Goal: Navigation & Orientation: Find specific page/section

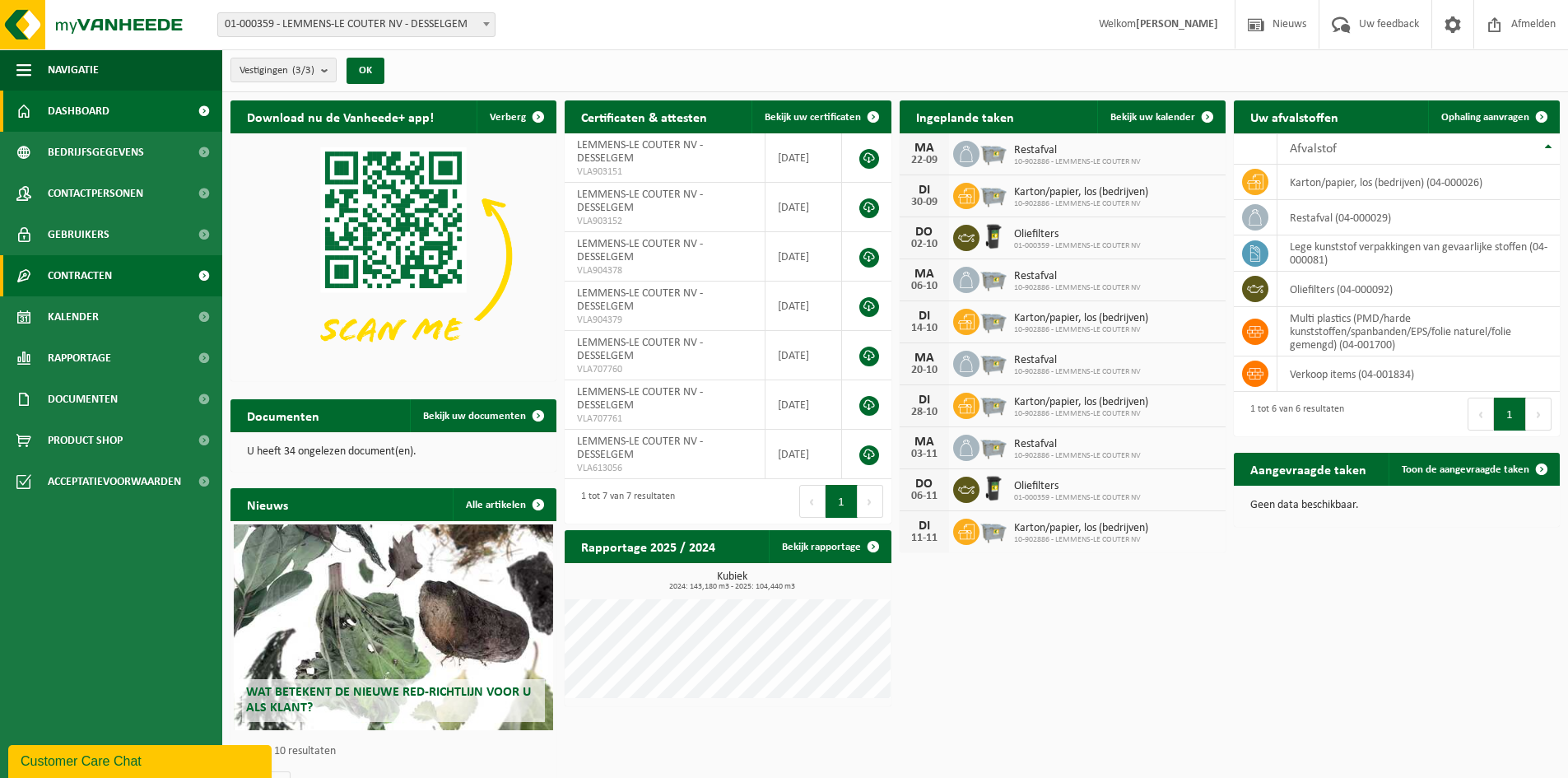
click at [166, 282] on link "Contracten" at bounding box center [111, 275] width 222 height 41
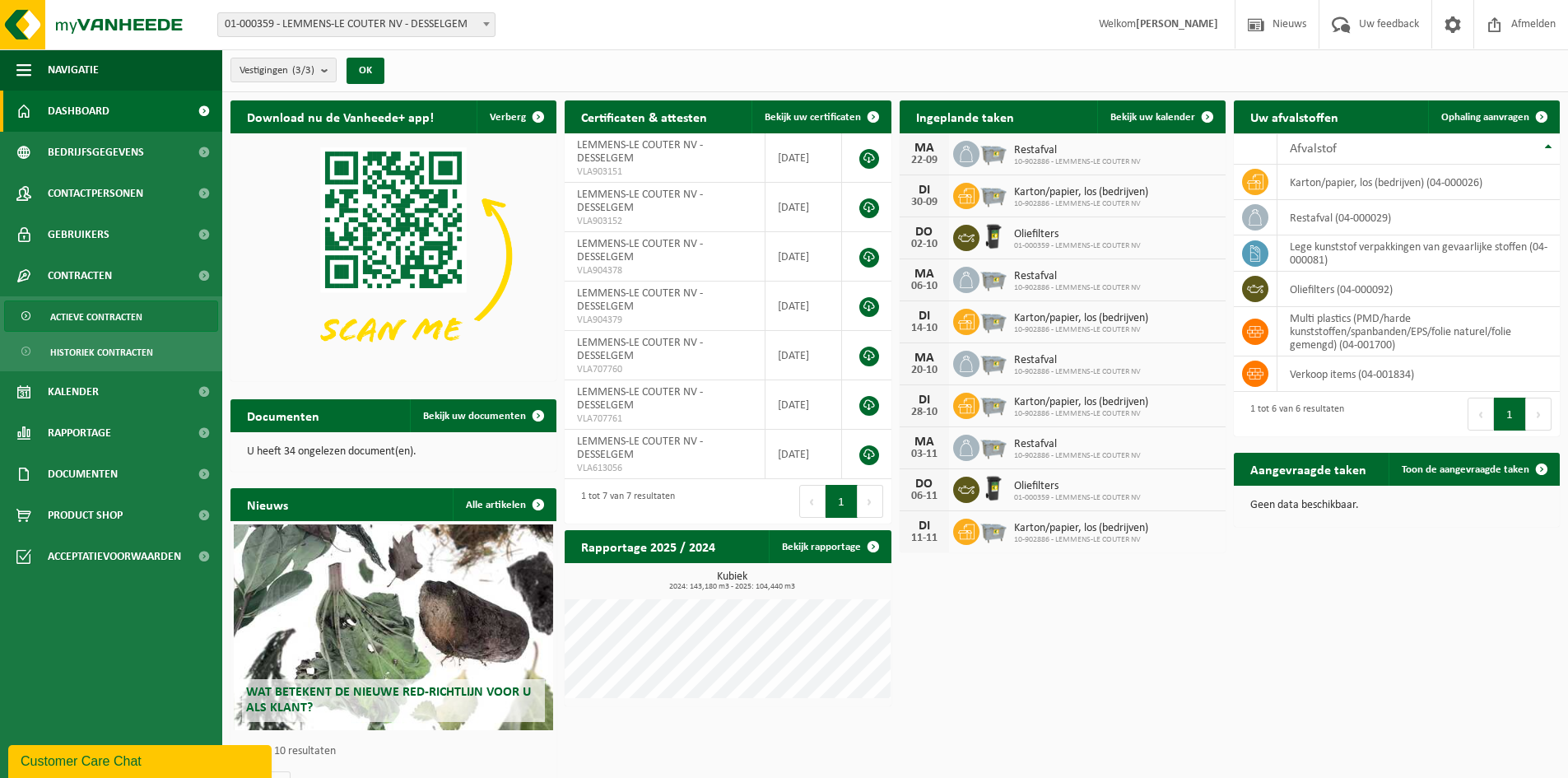
click at [129, 318] on span "Actieve contracten" at bounding box center [95, 317] width 92 height 32
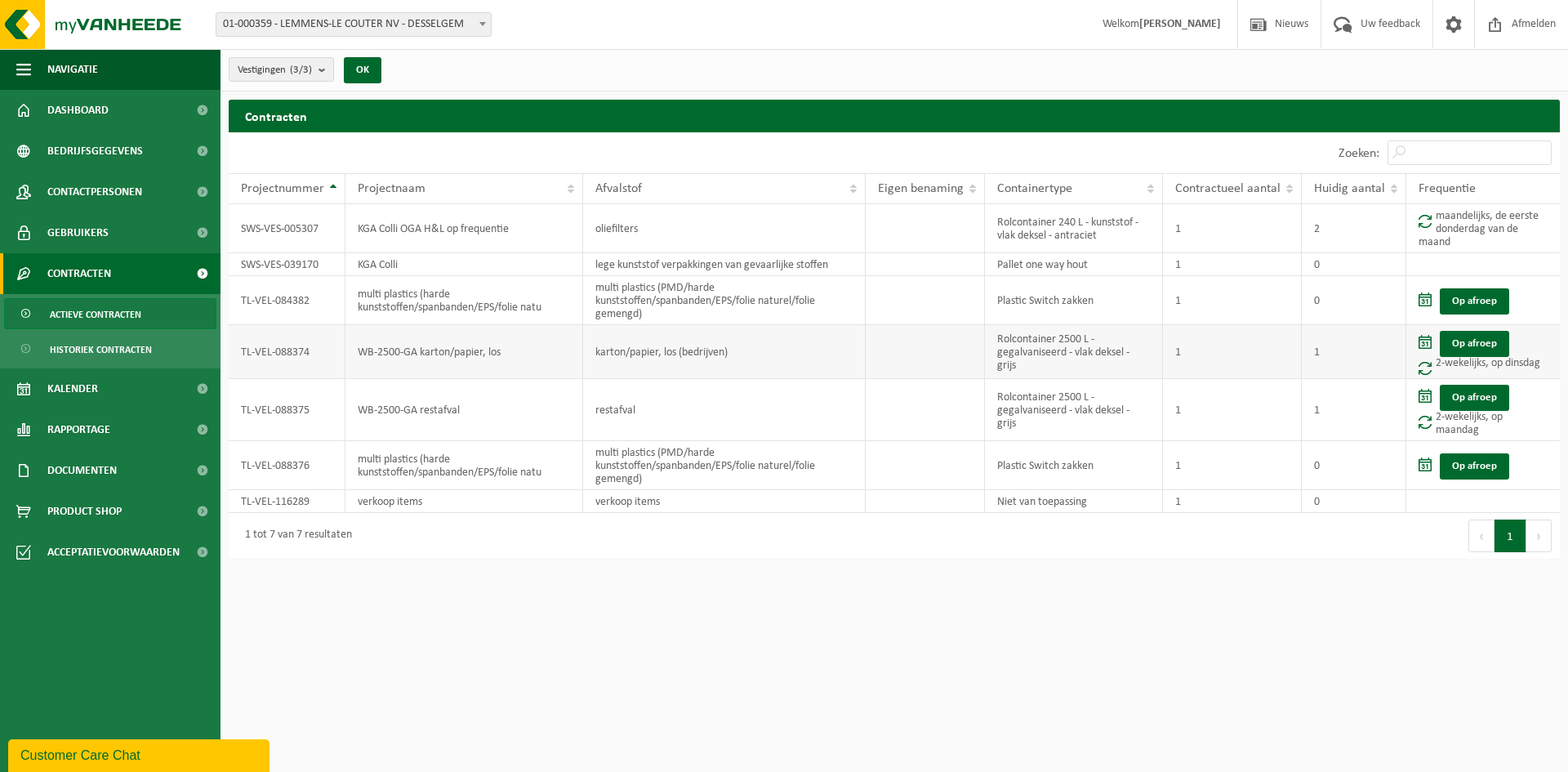
click at [292, 357] on td "TL-VEL-088374" at bounding box center [287, 352] width 116 height 54
click at [175, 502] on link "Product Shop" at bounding box center [110, 511] width 221 height 41
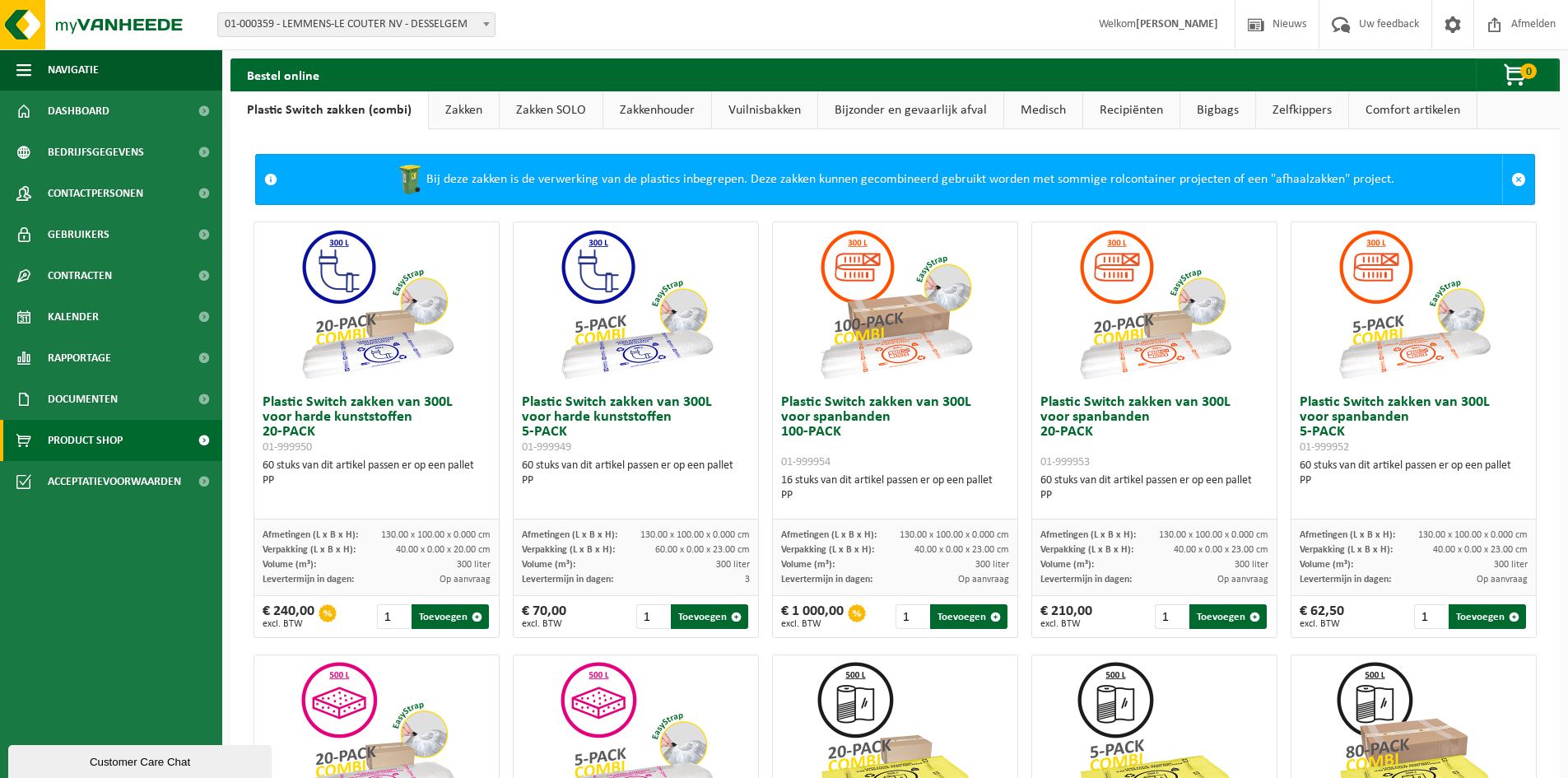
click at [768, 116] on link "Vuilnisbakken" at bounding box center [765, 110] width 105 height 38
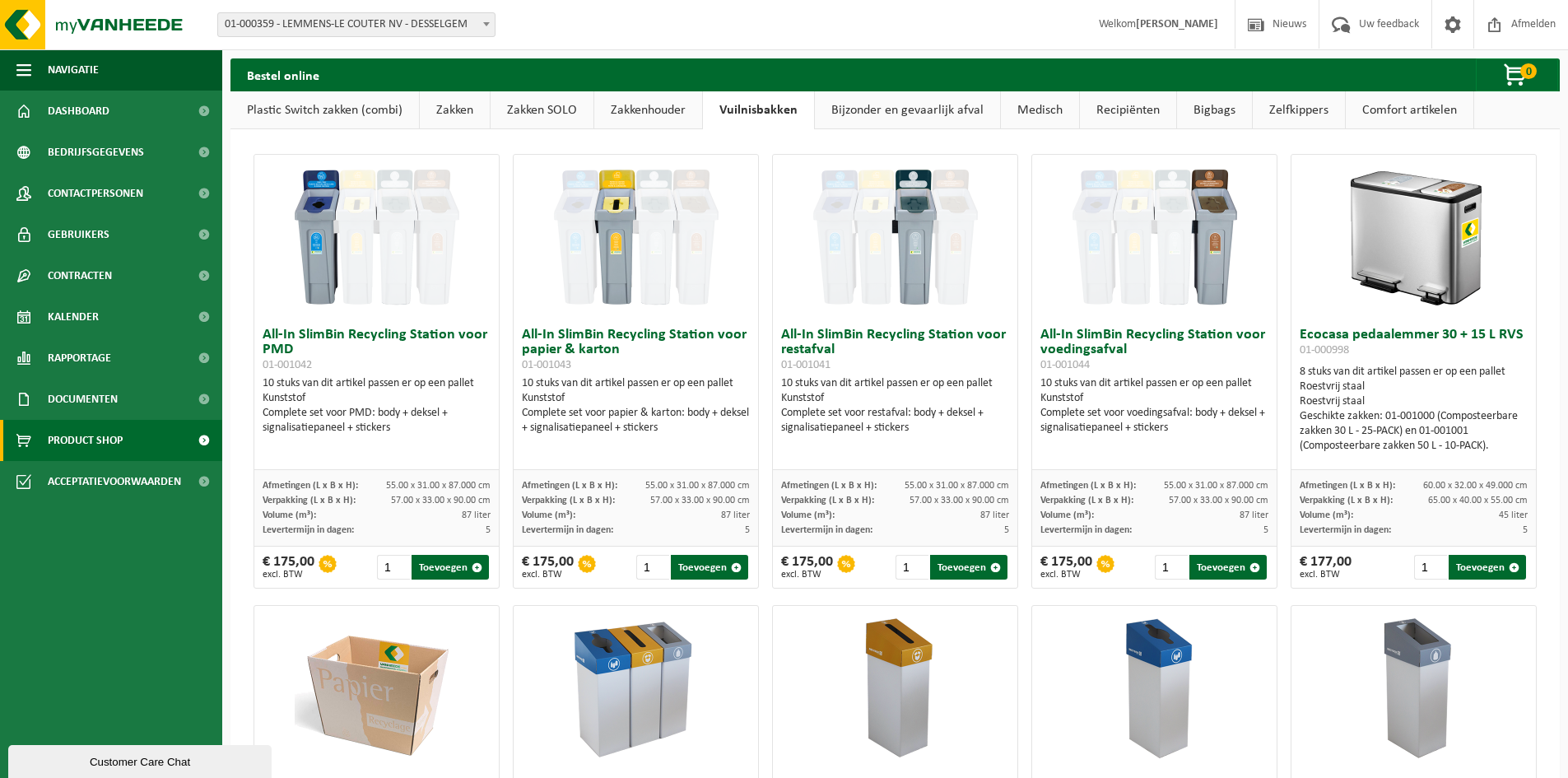
click at [913, 110] on link "Bijzonder en gevaarlijk afval" at bounding box center [907, 110] width 185 height 38
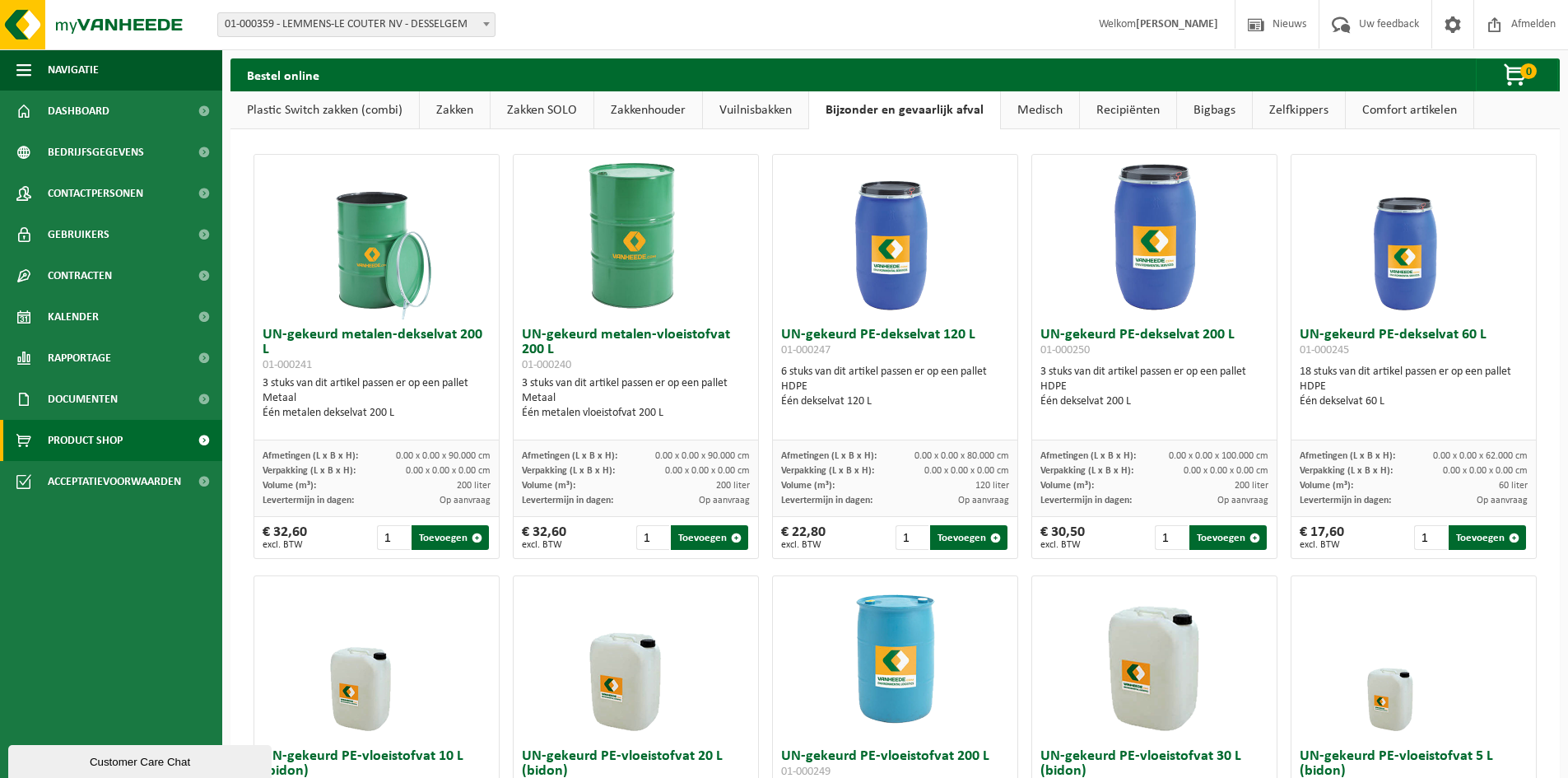
click at [1037, 113] on link "Medisch" at bounding box center [1039, 110] width 78 height 38
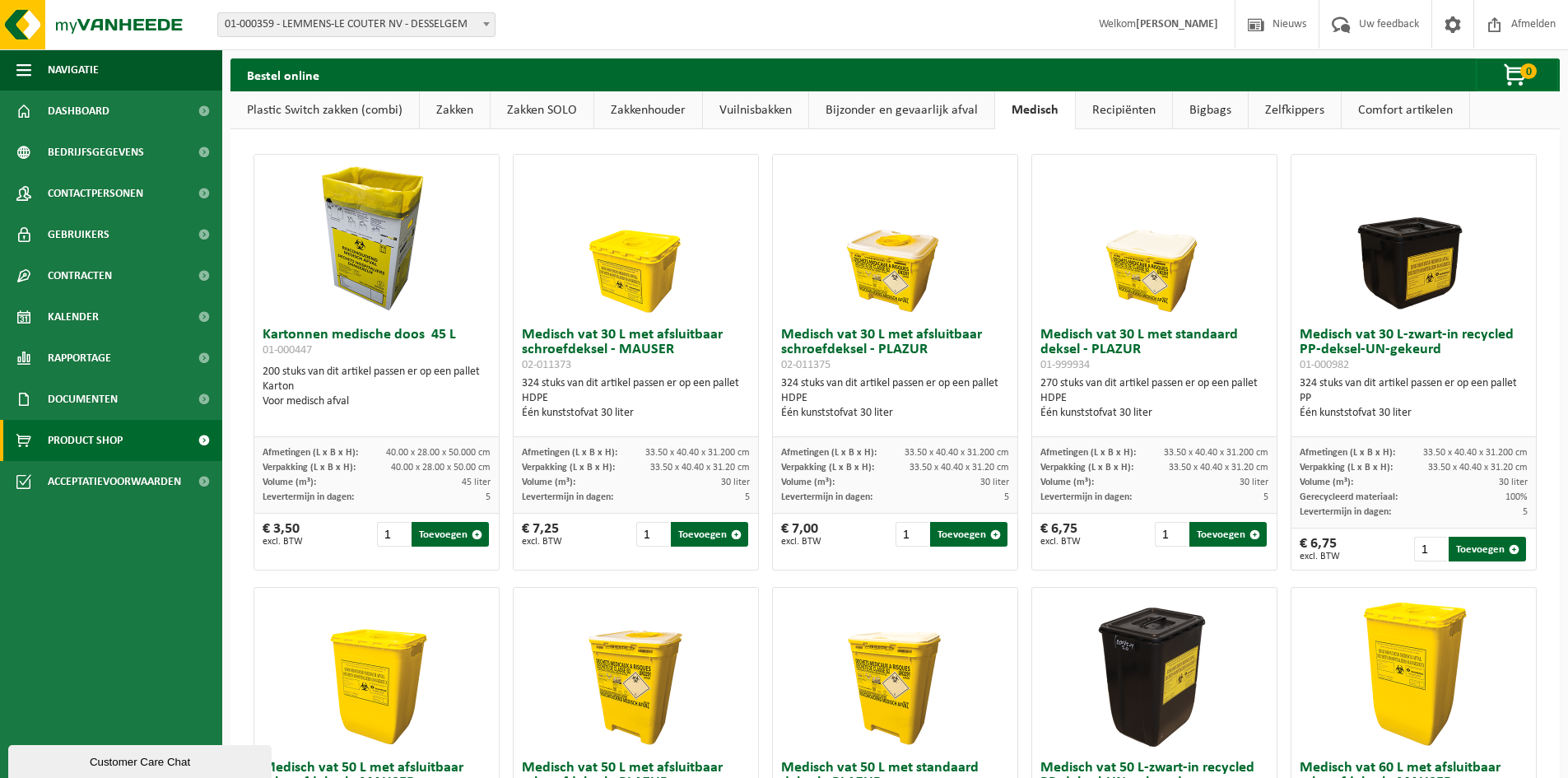
click at [1127, 112] on link "Recipiënten" at bounding box center [1124, 110] width 96 height 38
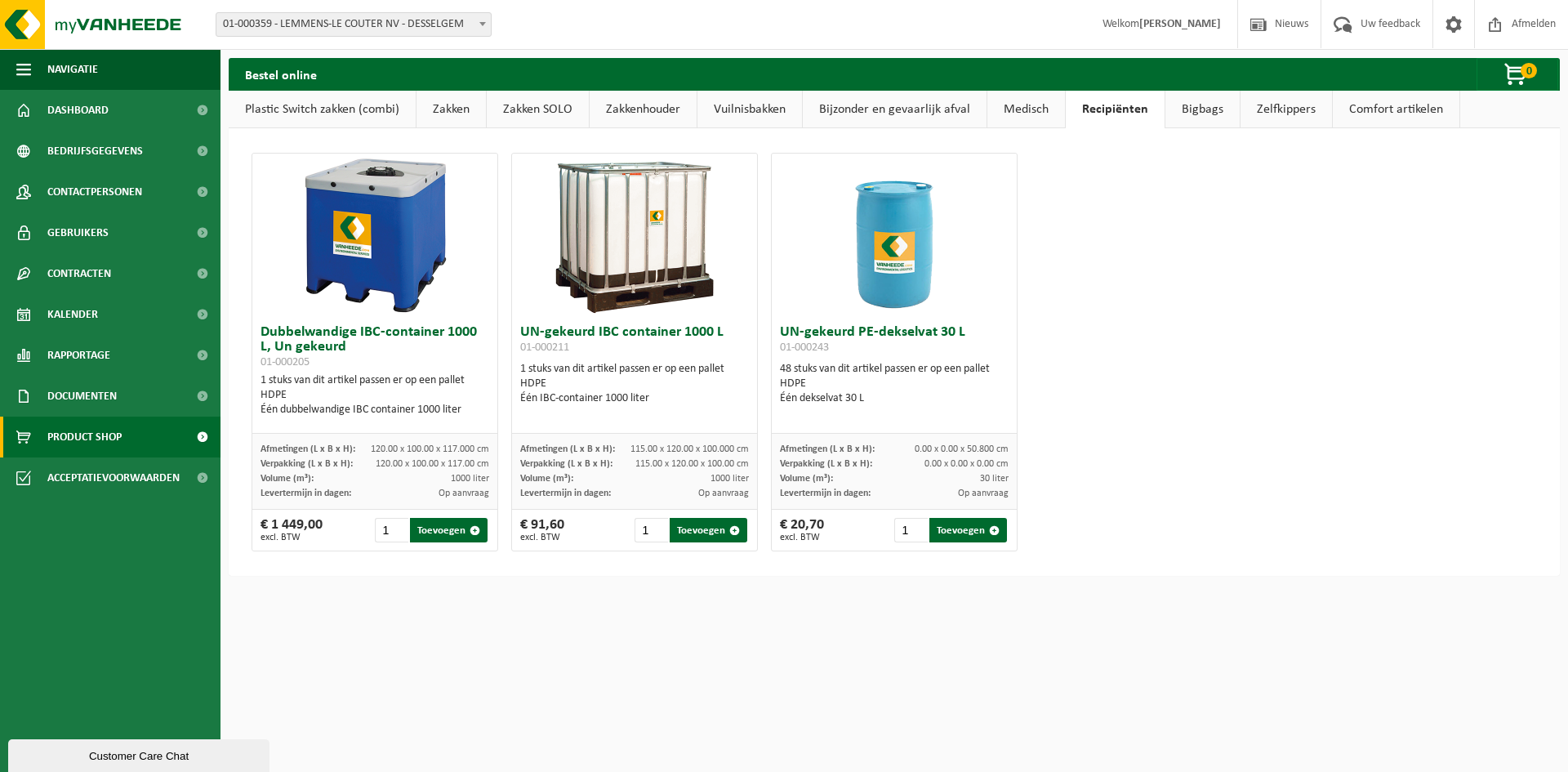
click at [1189, 116] on link "Bigbags" at bounding box center [1202, 109] width 74 height 37
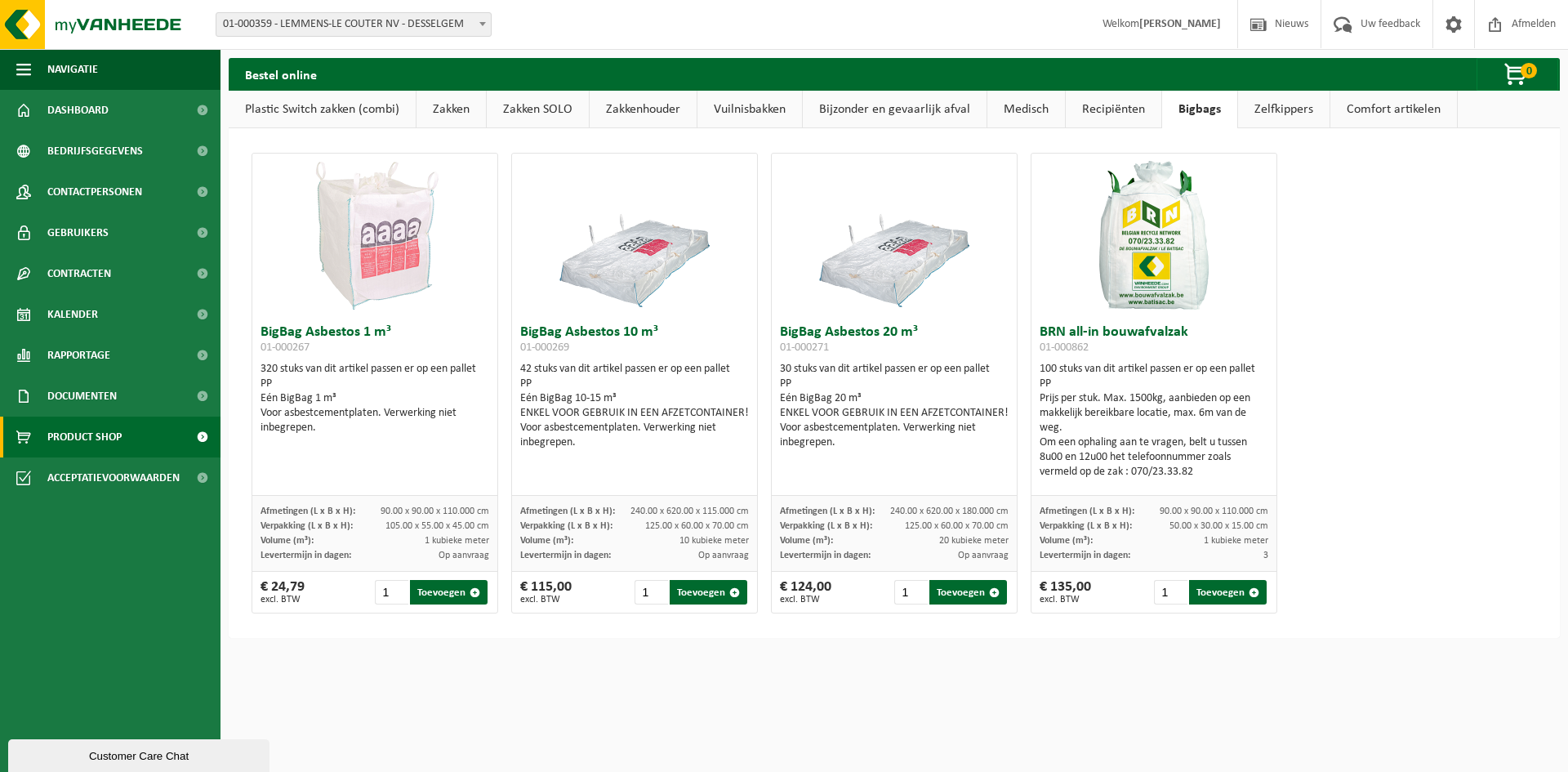
click at [1279, 113] on link "Zelfkippers" at bounding box center [1283, 109] width 91 height 37
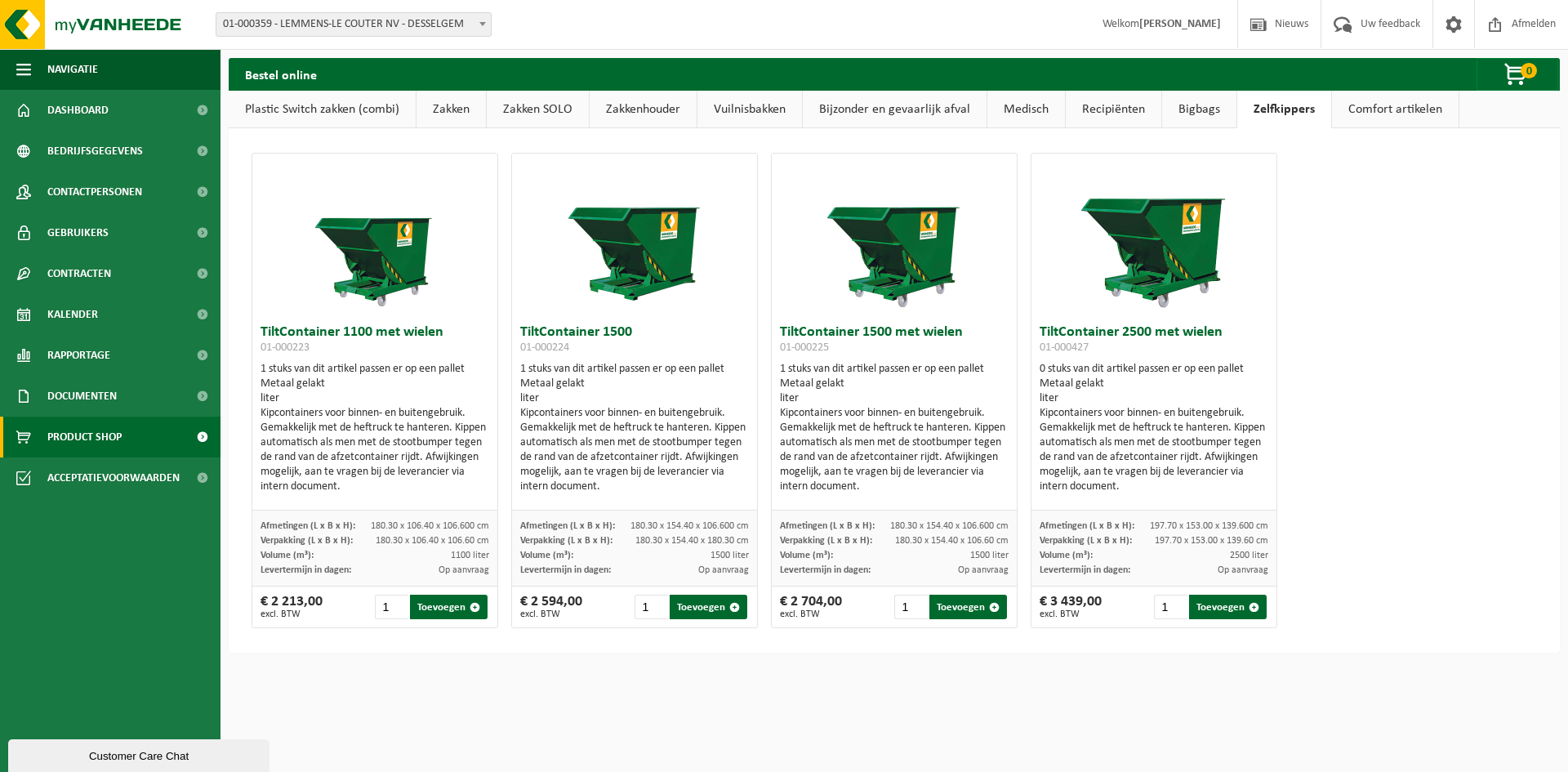
click at [1392, 115] on link "Comfort artikelen" at bounding box center [1395, 109] width 127 height 37
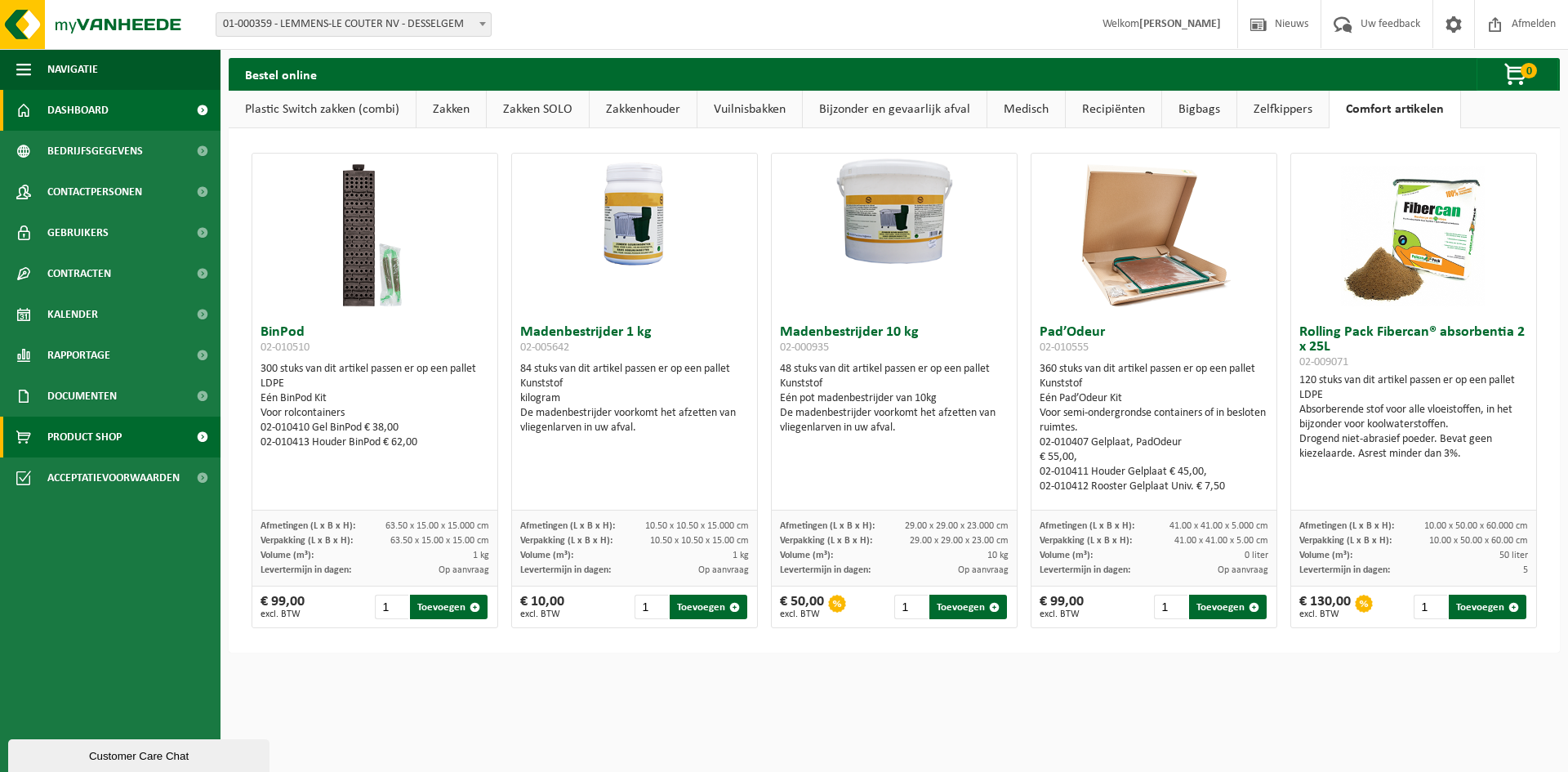
click at [105, 110] on span "Dashboard" at bounding box center [77, 110] width 61 height 41
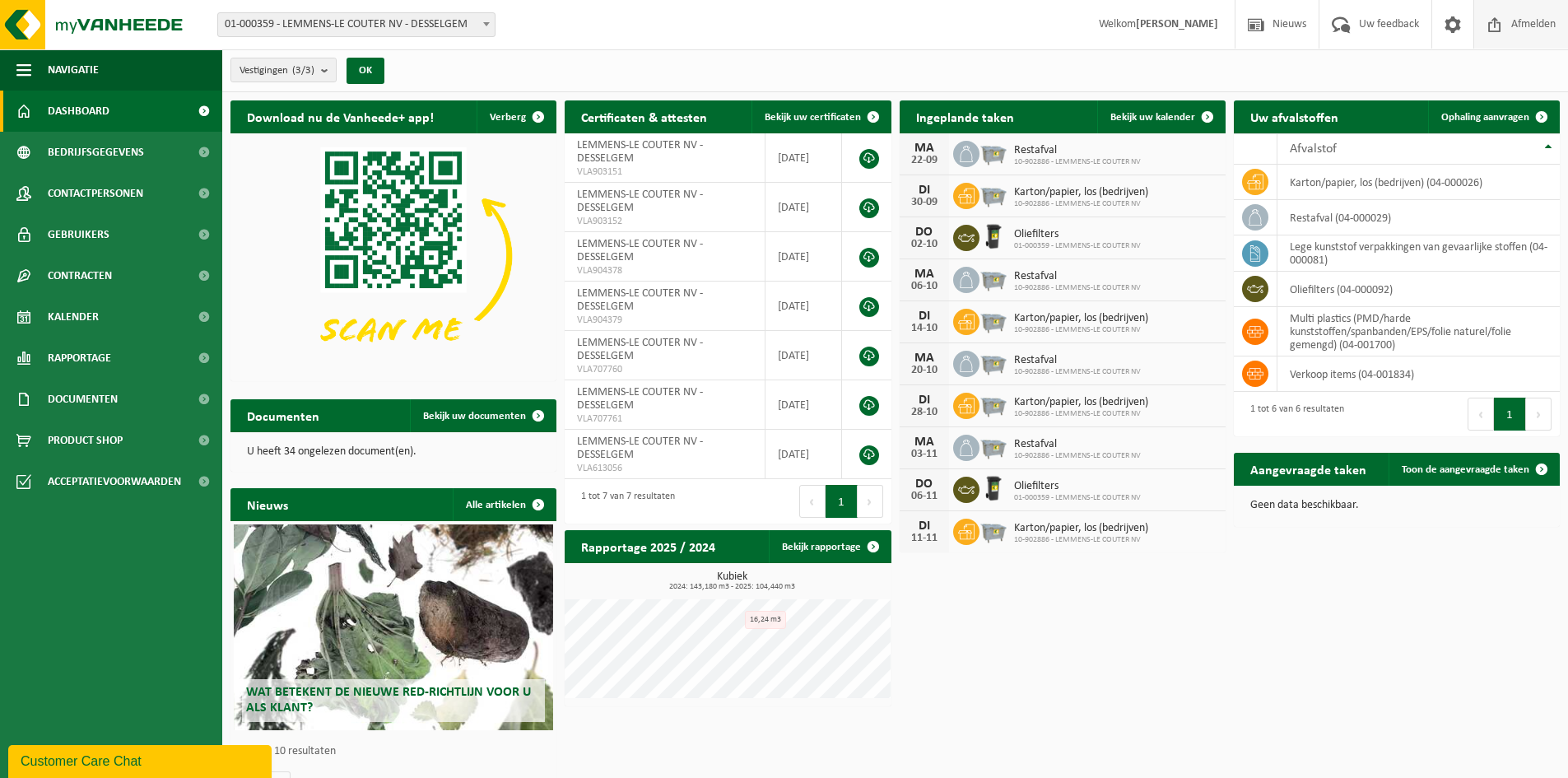
click at [1522, 28] on span "Afmelden" at bounding box center [1533, 24] width 53 height 48
